Goal: Task Accomplishment & Management: Complete application form

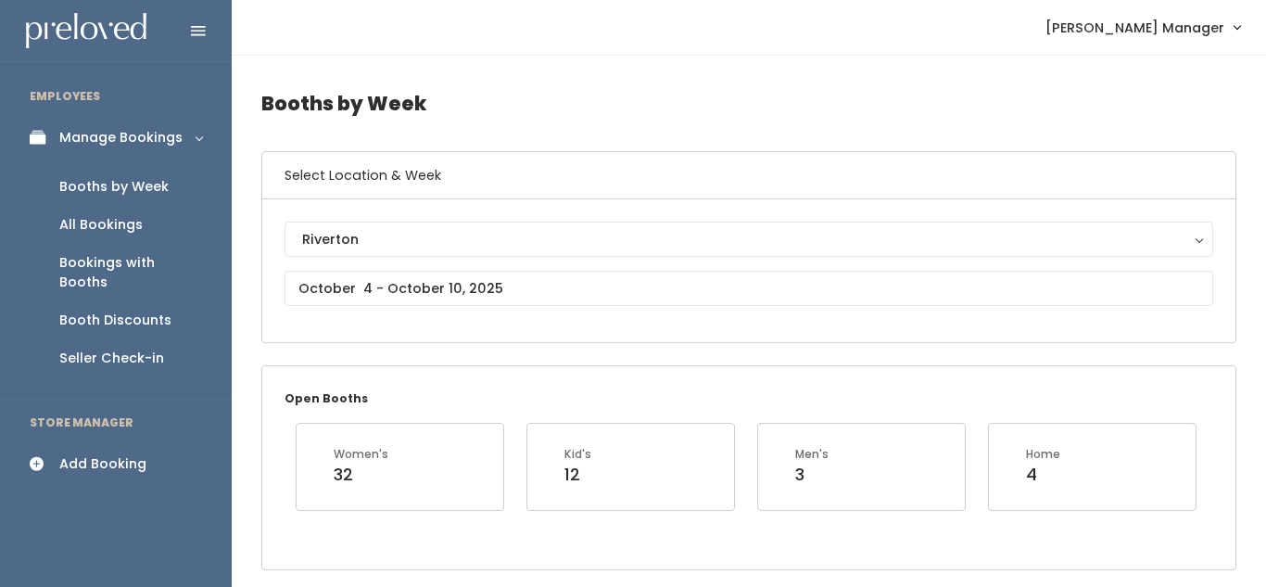
click at [86, 454] on div "Add Booking" at bounding box center [102, 463] width 87 height 19
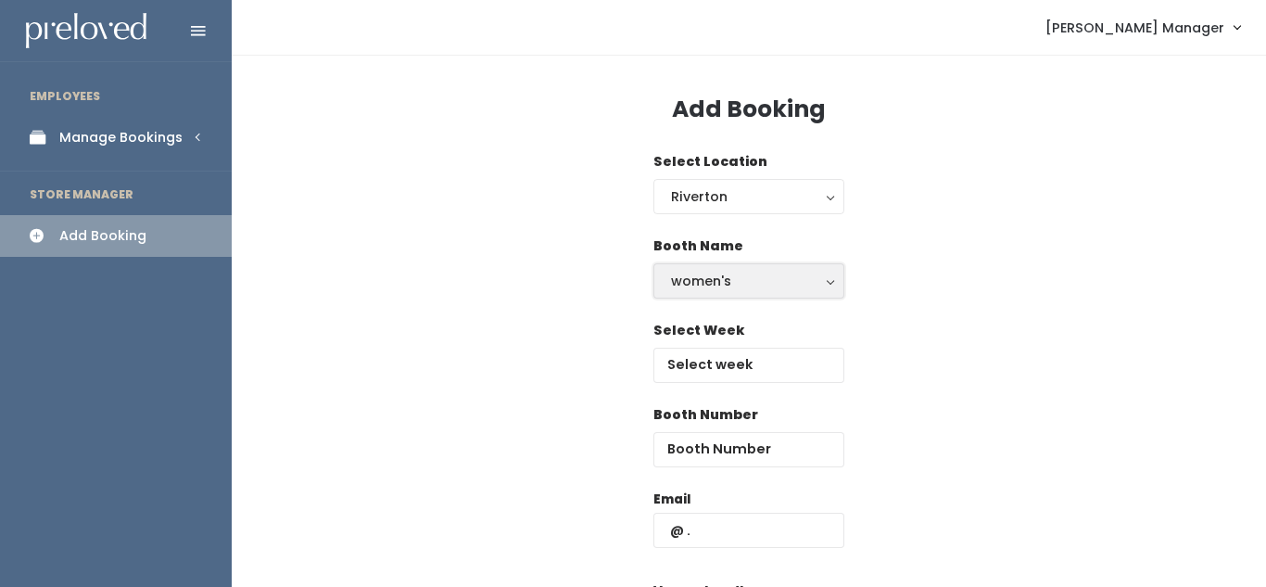
click at [733, 286] on div "women's" at bounding box center [749, 281] width 156 height 20
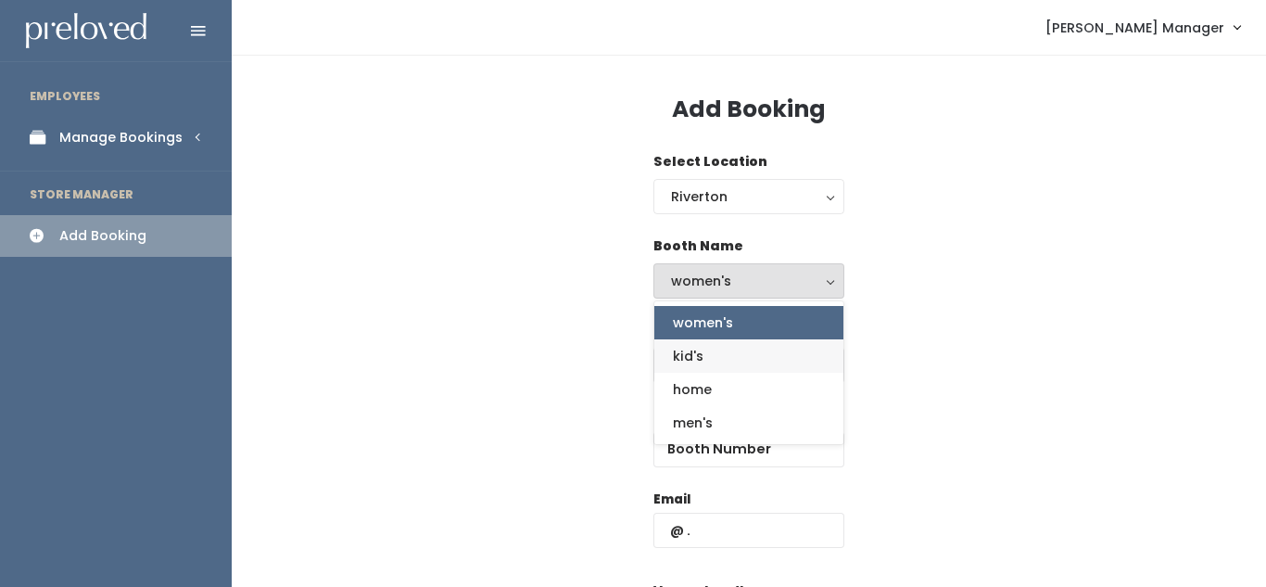
click at [717, 361] on link "kid's" at bounding box center [748, 355] width 189 height 33
select select "kids"
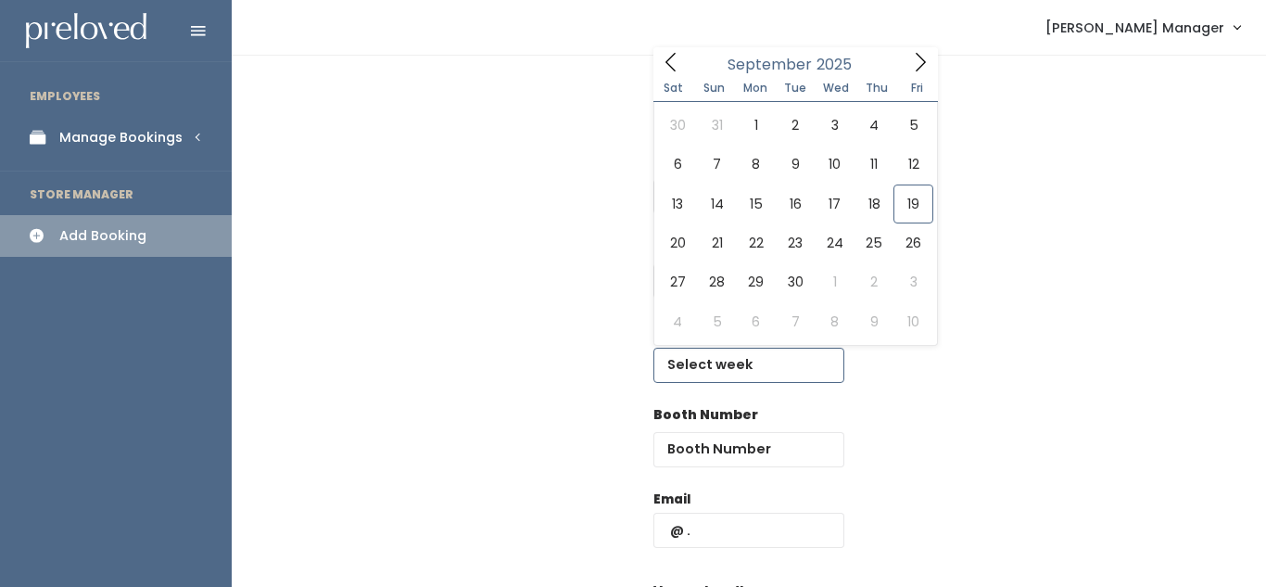
click at [718, 365] on input "text" at bounding box center [748, 364] width 191 height 35
click at [925, 63] on icon at bounding box center [920, 62] width 20 height 20
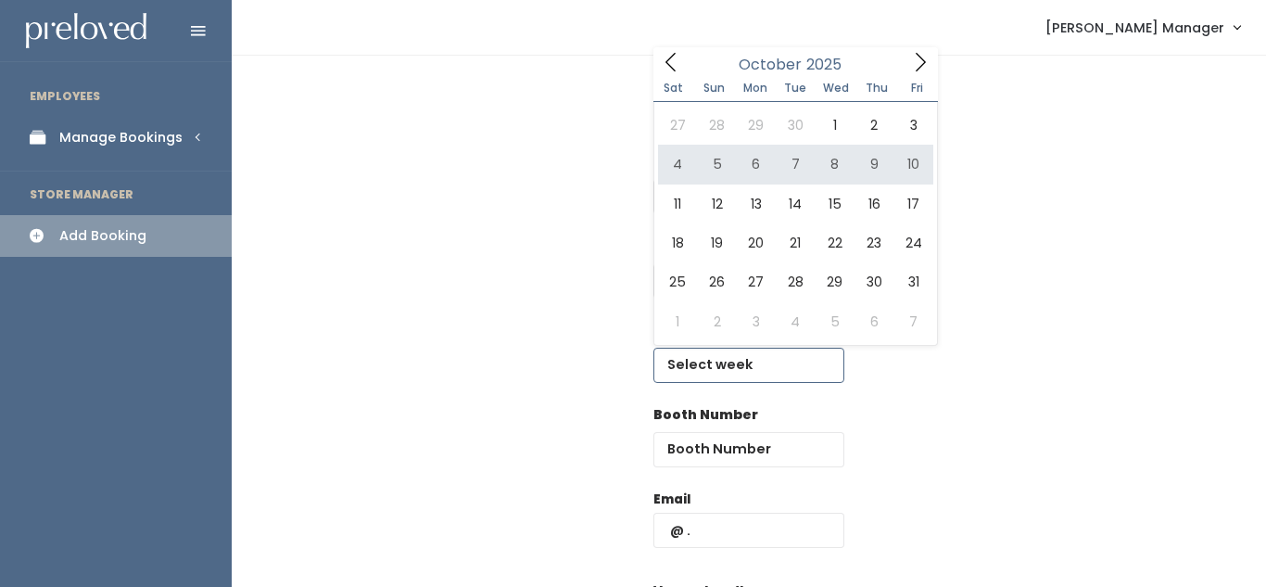
type input "October 4 to October 10"
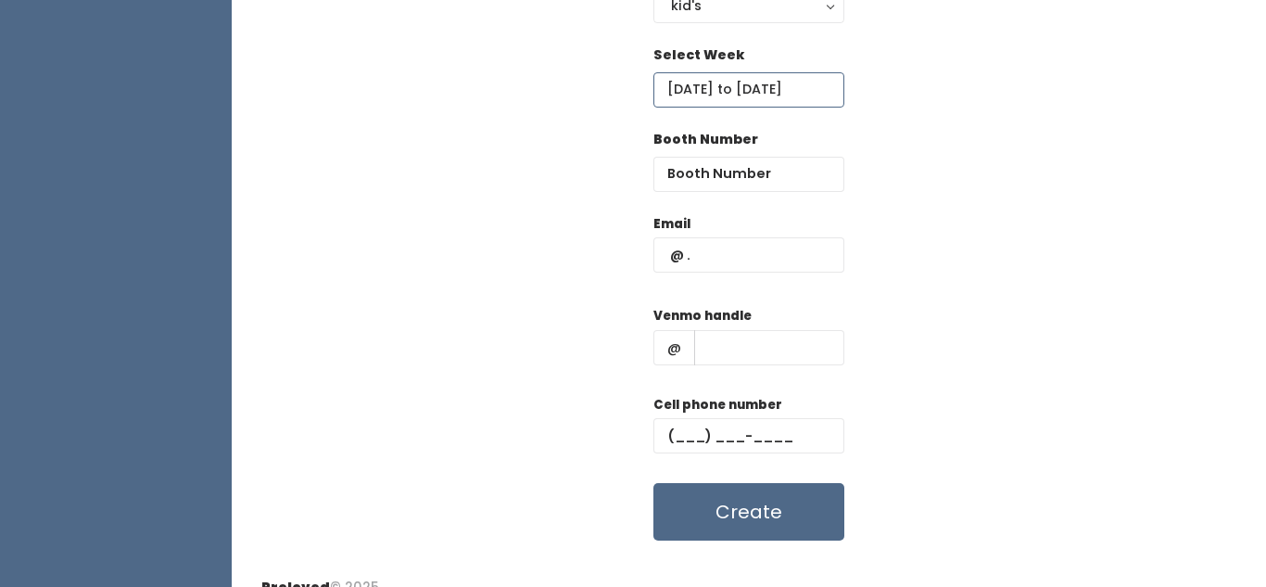
scroll to position [271, 0]
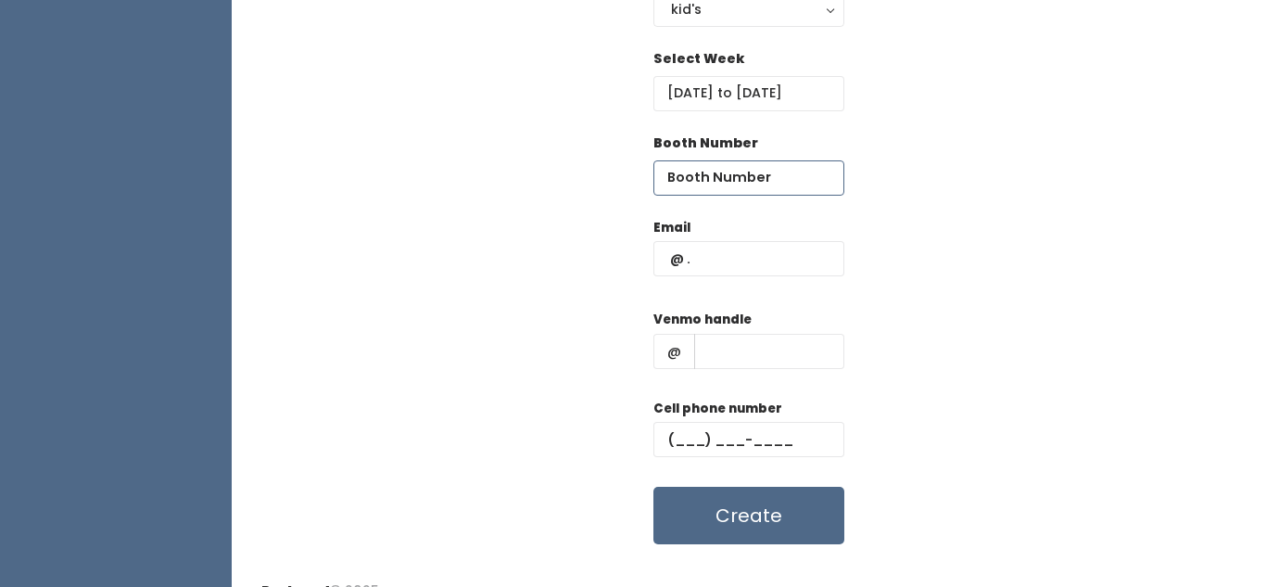
click at [743, 180] on input "number" at bounding box center [748, 177] width 191 height 35
type input "10"
click at [751, 268] on input "text" at bounding box center [748, 258] width 191 height 35
type input "[EMAIL_ADDRESS][DOMAIN_NAME]"
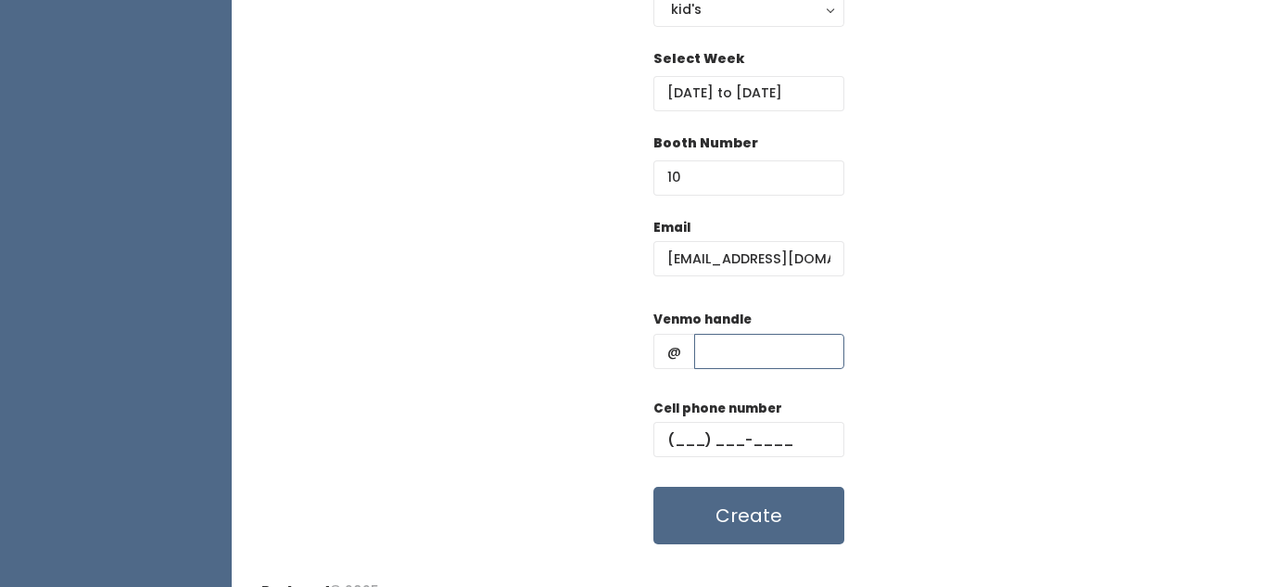
click at [770, 338] on input "text" at bounding box center [769, 351] width 150 height 35
type input "111"
click at [697, 433] on input "text" at bounding box center [748, 439] width 191 height 35
type input "(111) ___-____"
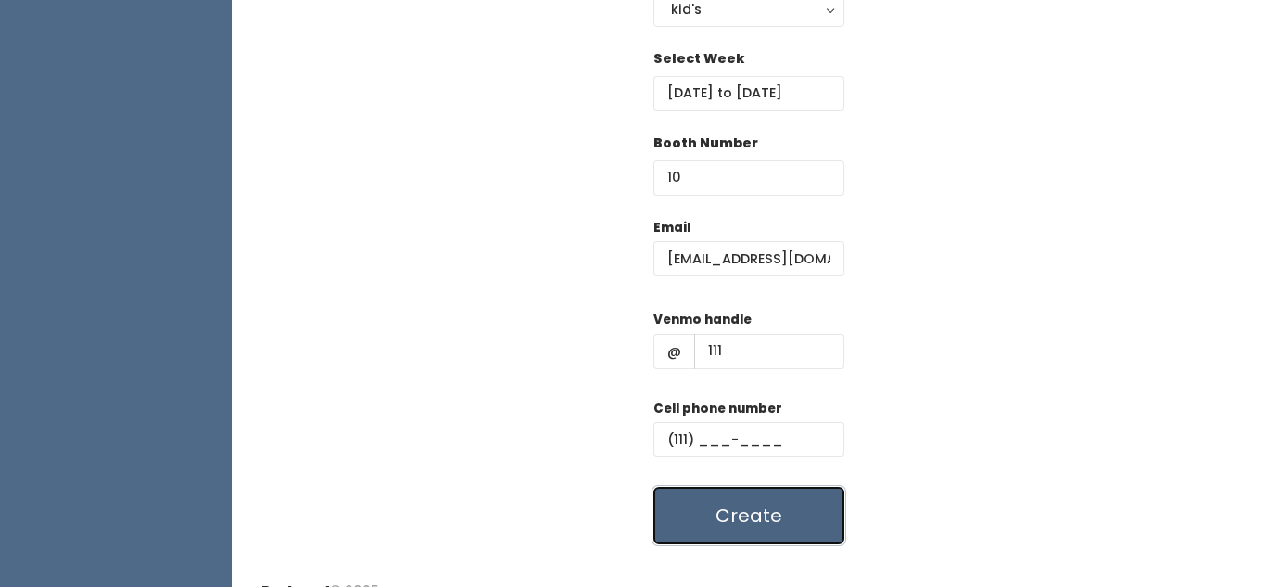
click at [737, 494] on button "Create" at bounding box center [748, 514] width 191 height 57
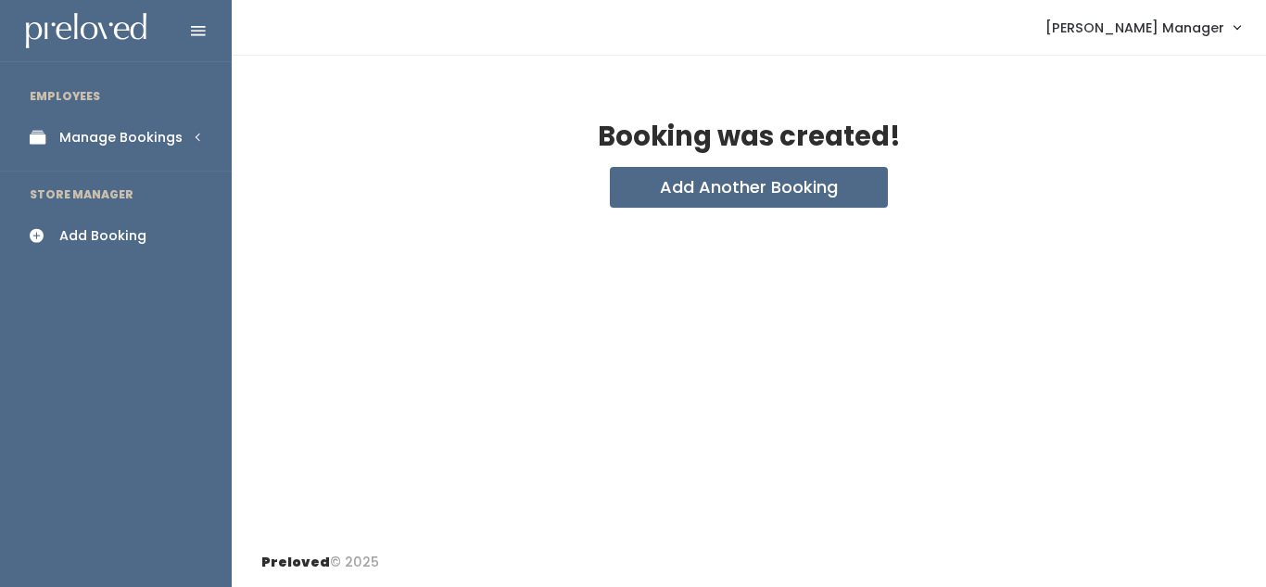
click at [84, 134] on div "Manage Bookings" at bounding box center [120, 137] width 123 height 19
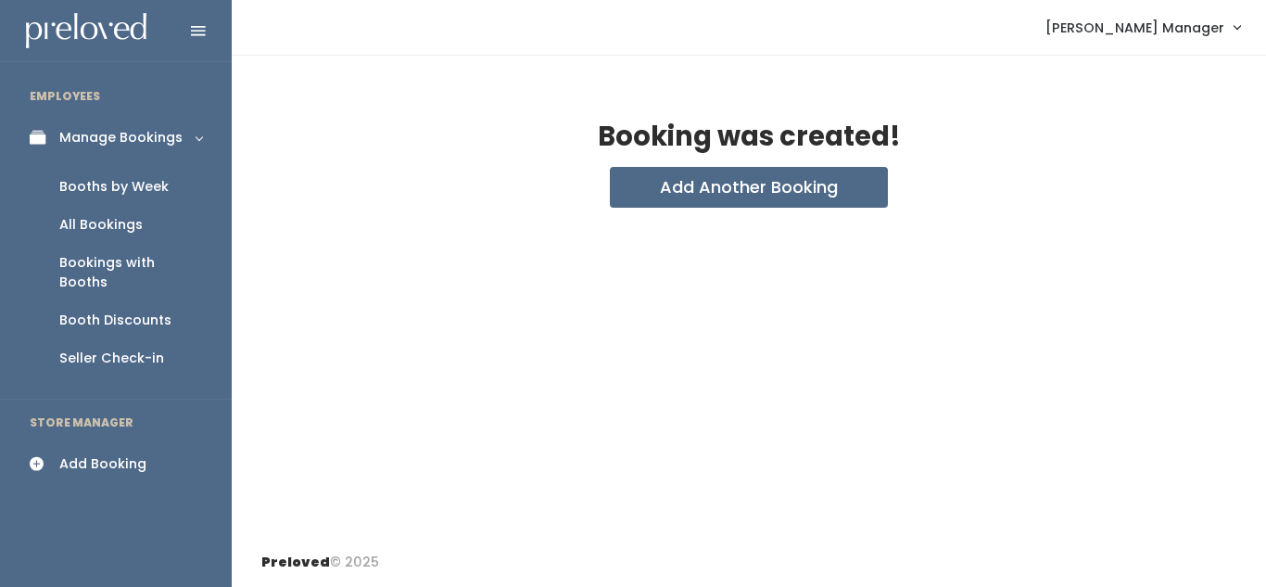
click at [102, 183] on div "Booths by Week" at bounding box center [113, 186] width 109 height 19
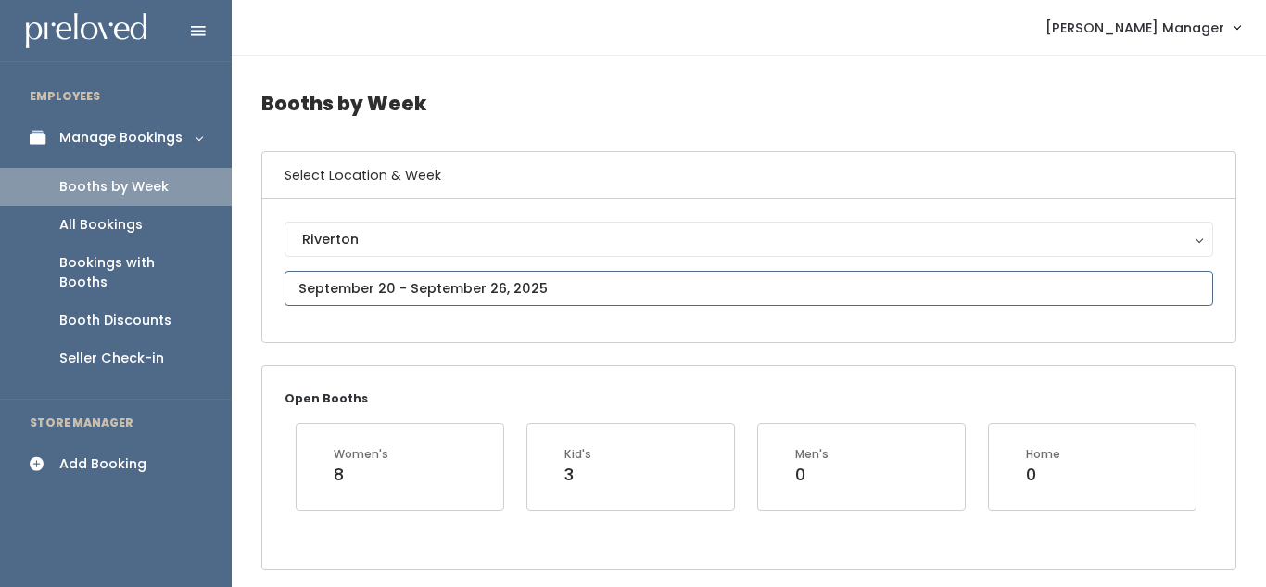
click at [488, 288] on input "text" at bounding box center [748, 288] width 928 height 35
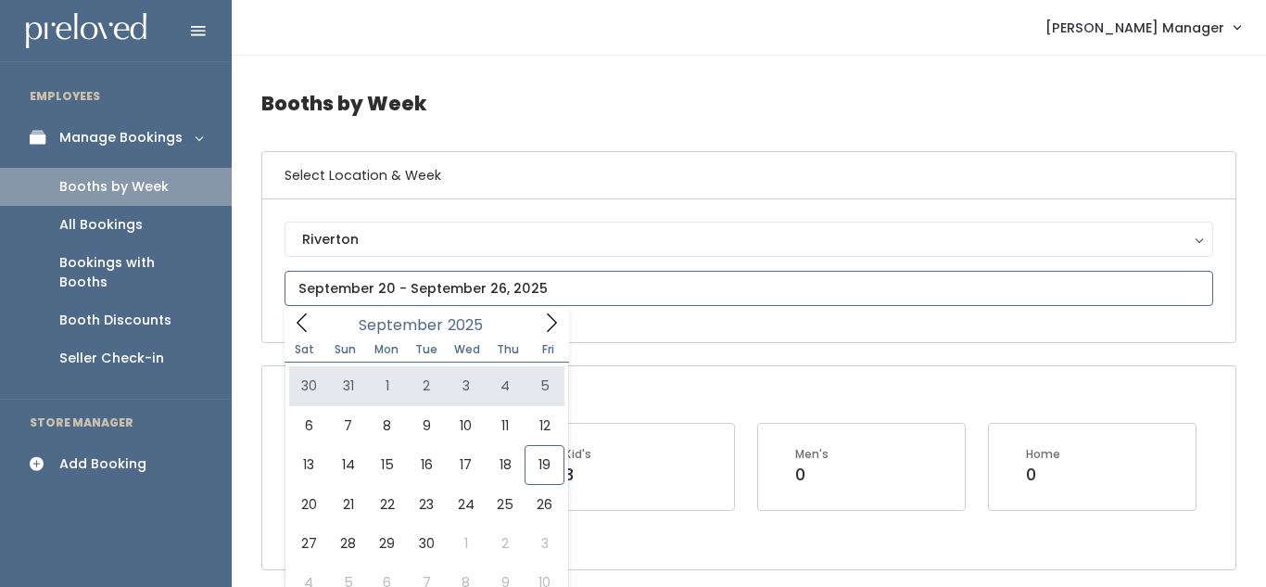
click at [548, 322] on icon at bounding box center [551, 322] width 20 height 20
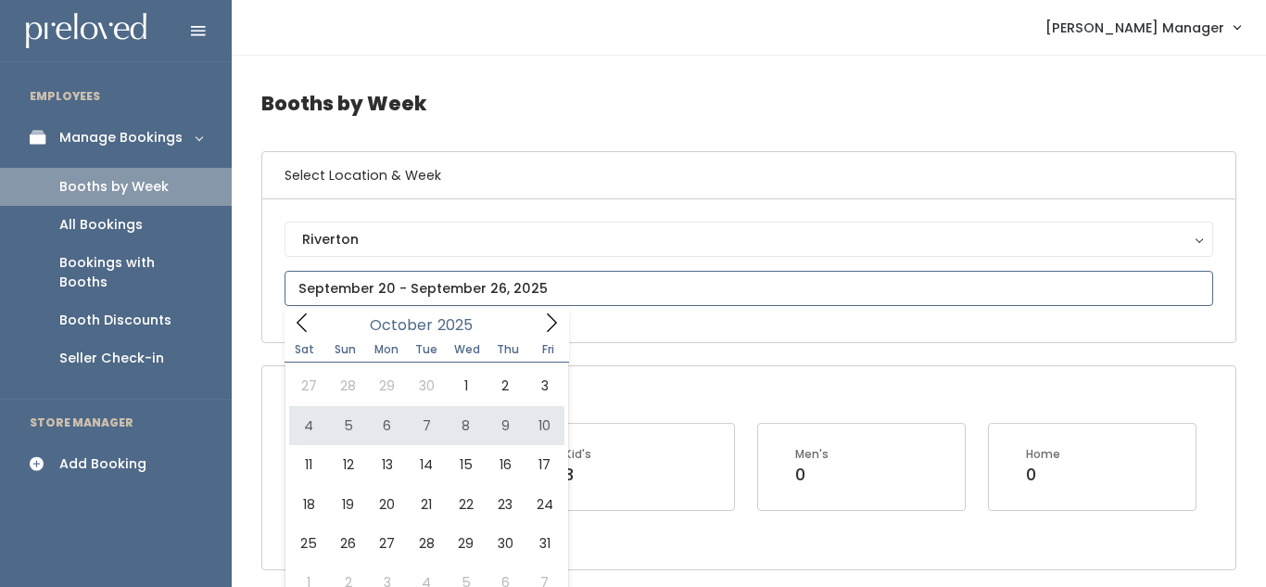
type input "[DATE] to [DATE]"
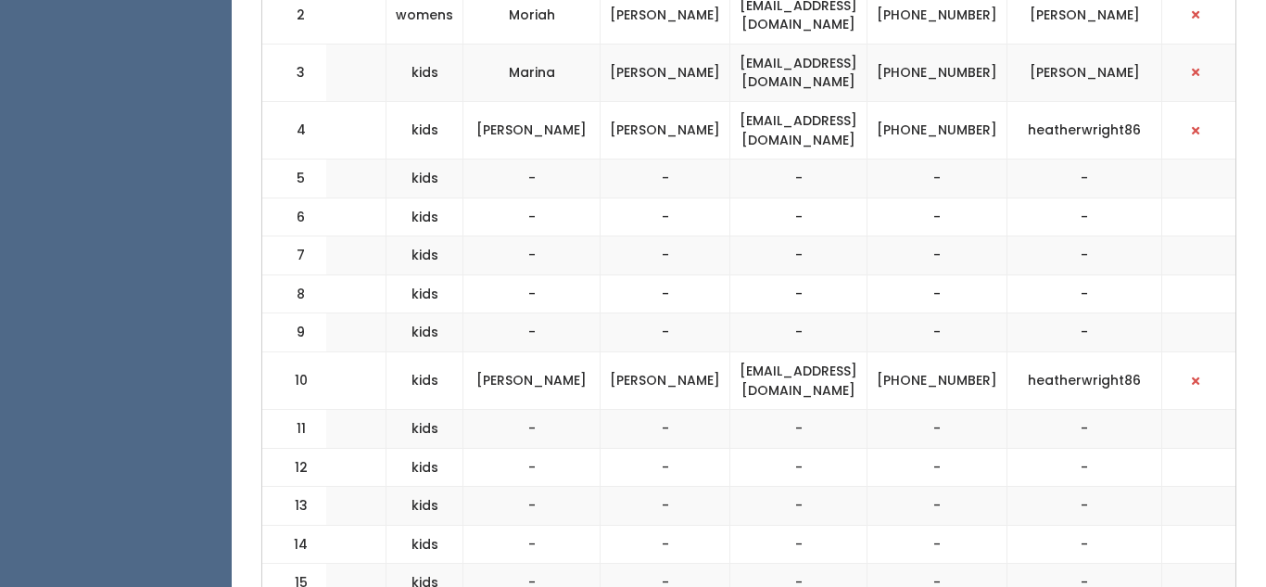
scroll to position [0, 538]
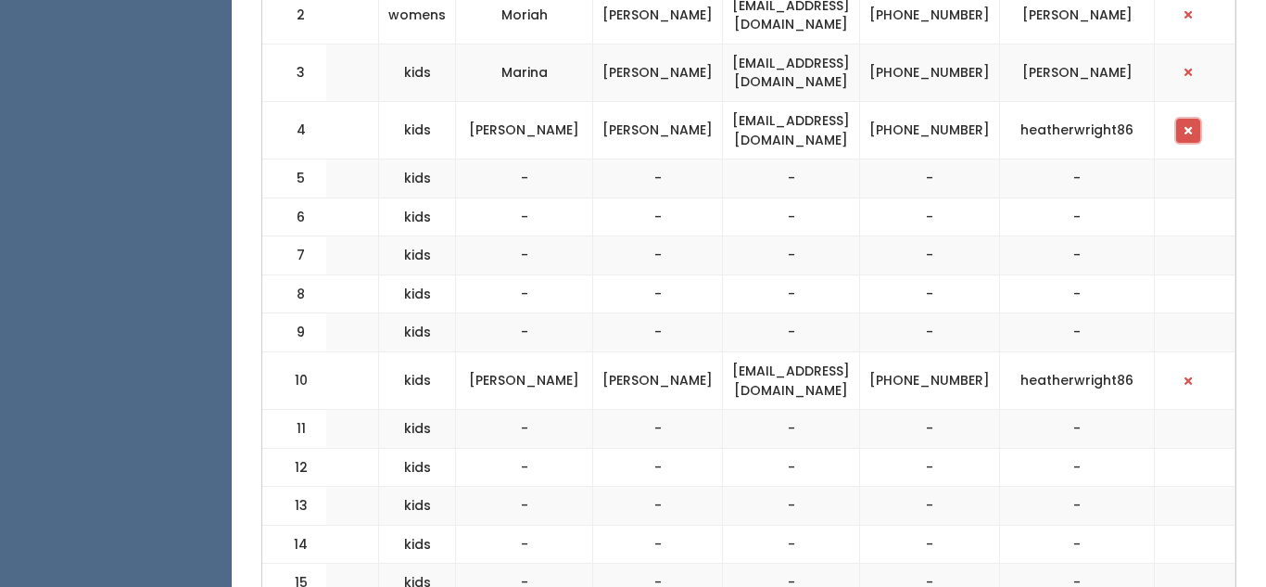
click at [1194, 130] on button "button" at bounding box center [1188, 131] width 24 height 24
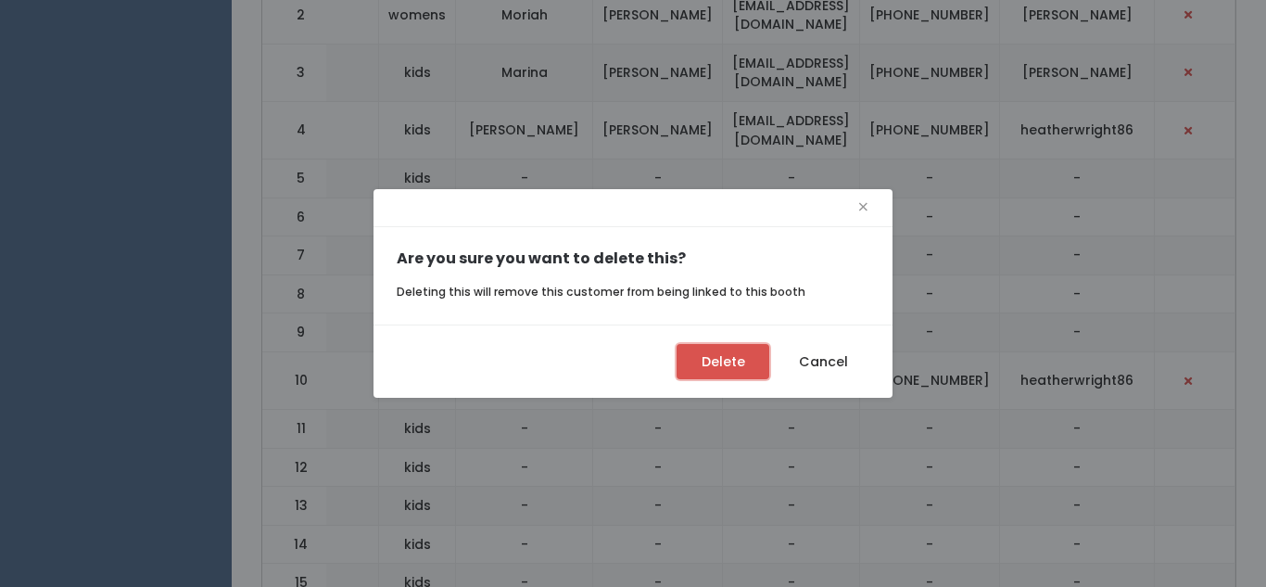
click at [703, 363] on button "Delete" at bounding box center [722, 361] width 93 height 35
